Goal: Task Accomplishment & Management: Complete application form

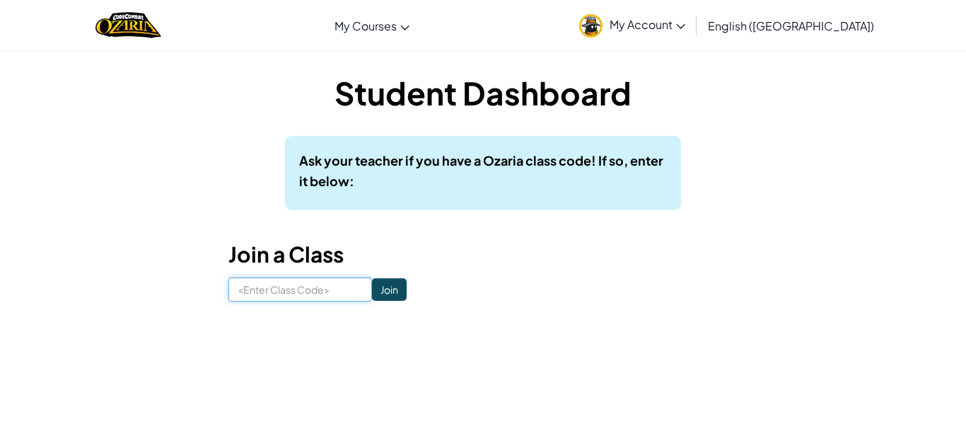
click at [303, 297] on input at bounding box center [300, 289] width 144 height 24
type input "2yr3fttp"
click at [391, 296] on input "Join" at bounding box center [389, 289] width 35 height 23
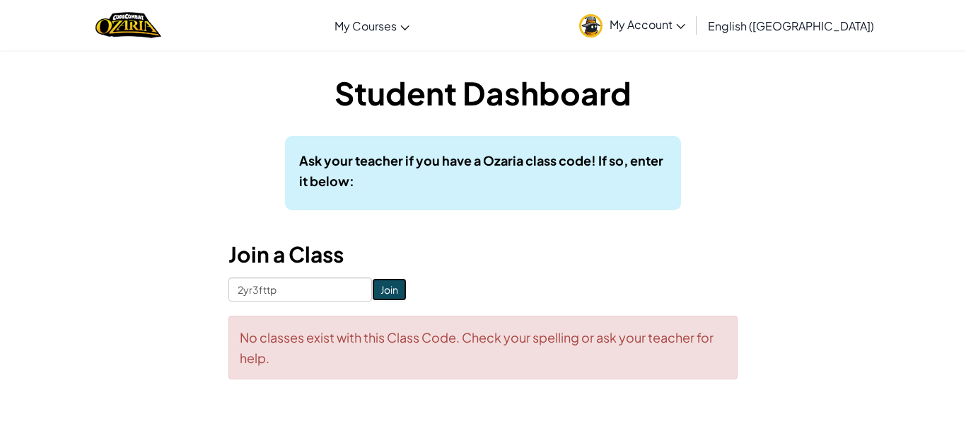
click at [400, 296] on input "Join" at bounding box center [389, 289] width 35 height 23
click at [153, 23] on img "Home" at bounding box center [128, 25] width 66 height 29
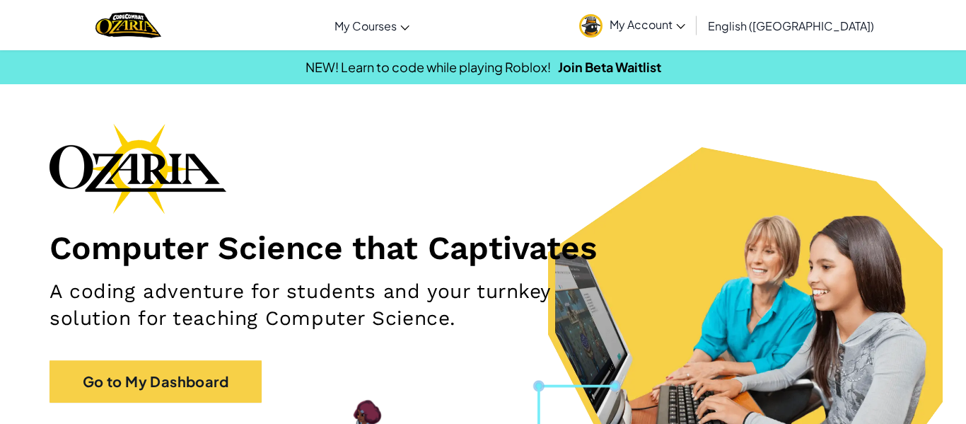
click at [685, 22] on span "My Account" at bounding box center [647, 24] width 76 height 15
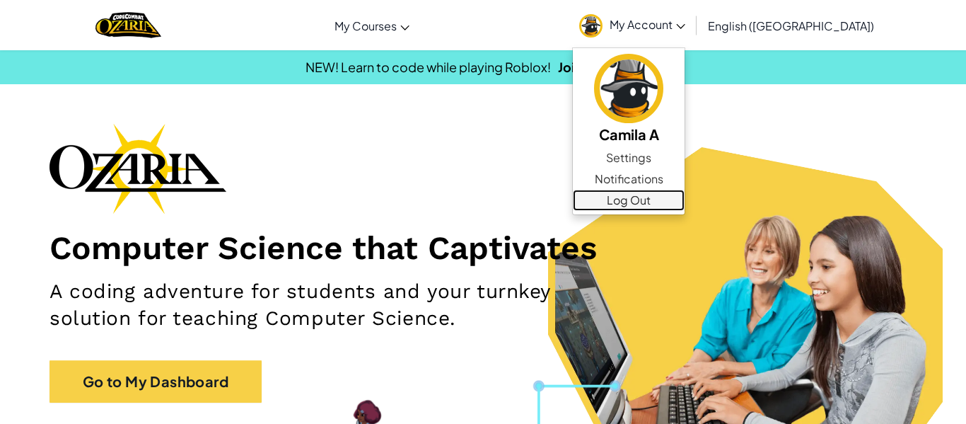
click at [684, 197] on link "Log Out" at bounding box center [629, 199] width 112 height 21
